Goal: Information Seeking & Learning: Learn about a topic

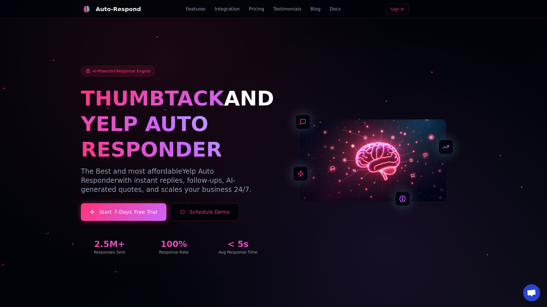
click at [310, 9] on link "Blog" at bounding box center [315, 9] width 10 height 7
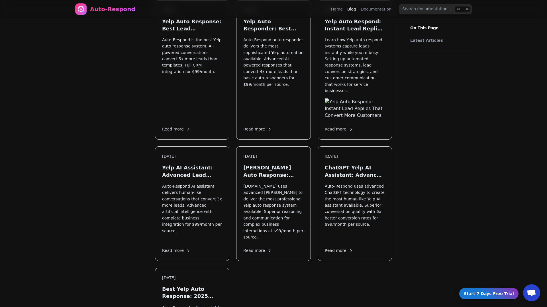
scroll to position [790, 0]
